Goal: Transaction & Acquisition: Purchase product/service

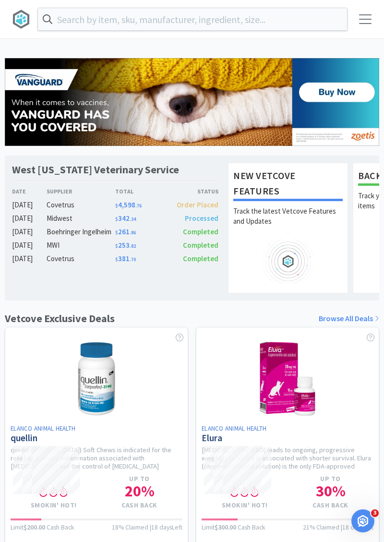
click at [72, 18] on input "text" at bounding box center [192, 19] width 309 height 22
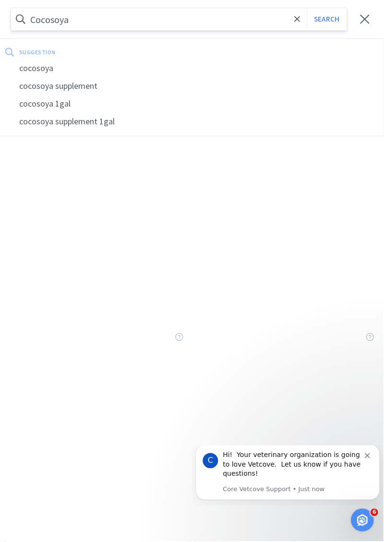
type input "Cocosoya"
click at [323, 18] on button "Search" at bounding box center [327, 19] width 40 height 22
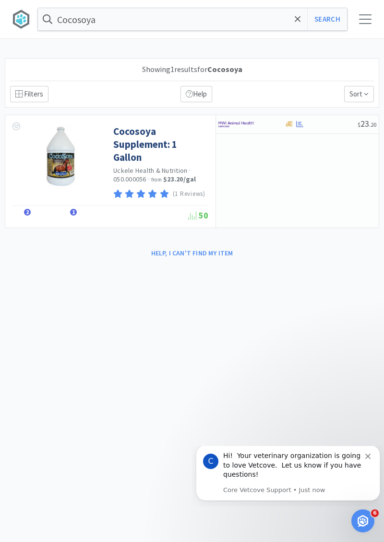
click at [371, 459] on icon "Dismiss notification" at bounding box center [367, 456] width 5 height 5
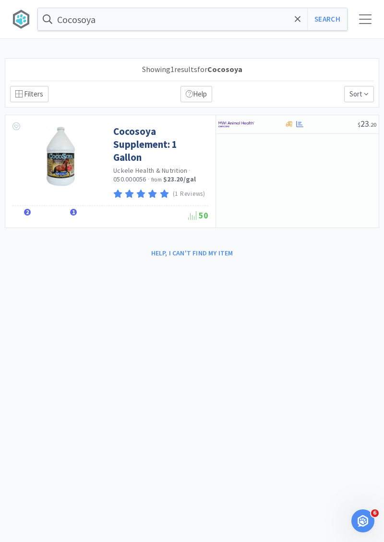
select select "50"
click at [22, 92] on icon at bounding box center [18, 93] width 7 height 7
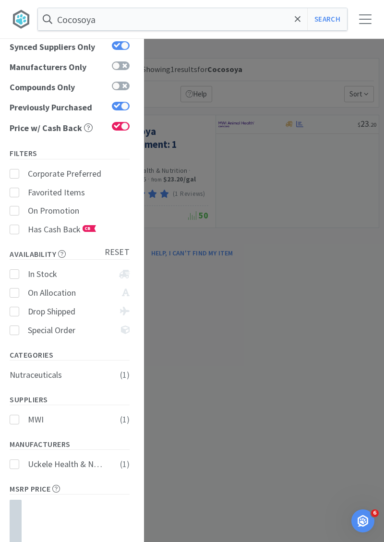
click at [121, 104] on div at bounding box center [125, 106] width 8 height 8
checkbox input "false"
click at [326, 262] on div "× Filter Results Synced Suppliers Only Manufacturers Only Compounds Only Previo…" at bounding box center [192, 271] width 384 height 542
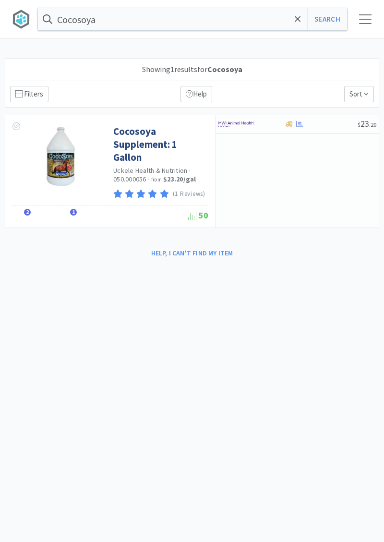
select select "50"
